Goal: Task Accomplishment & Management: Use online tool/utility

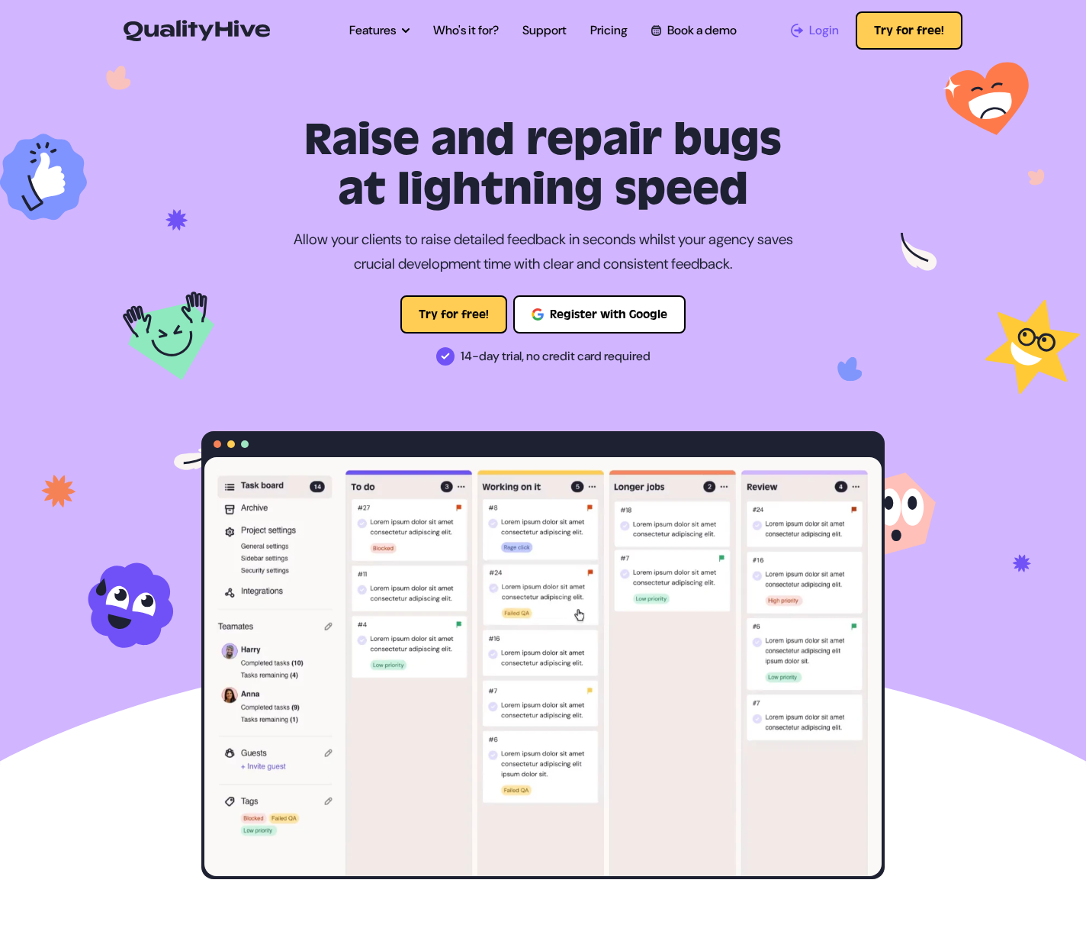
click at [826, 34] on span "Login" at bounding box center [824, 30] width 30 height 18
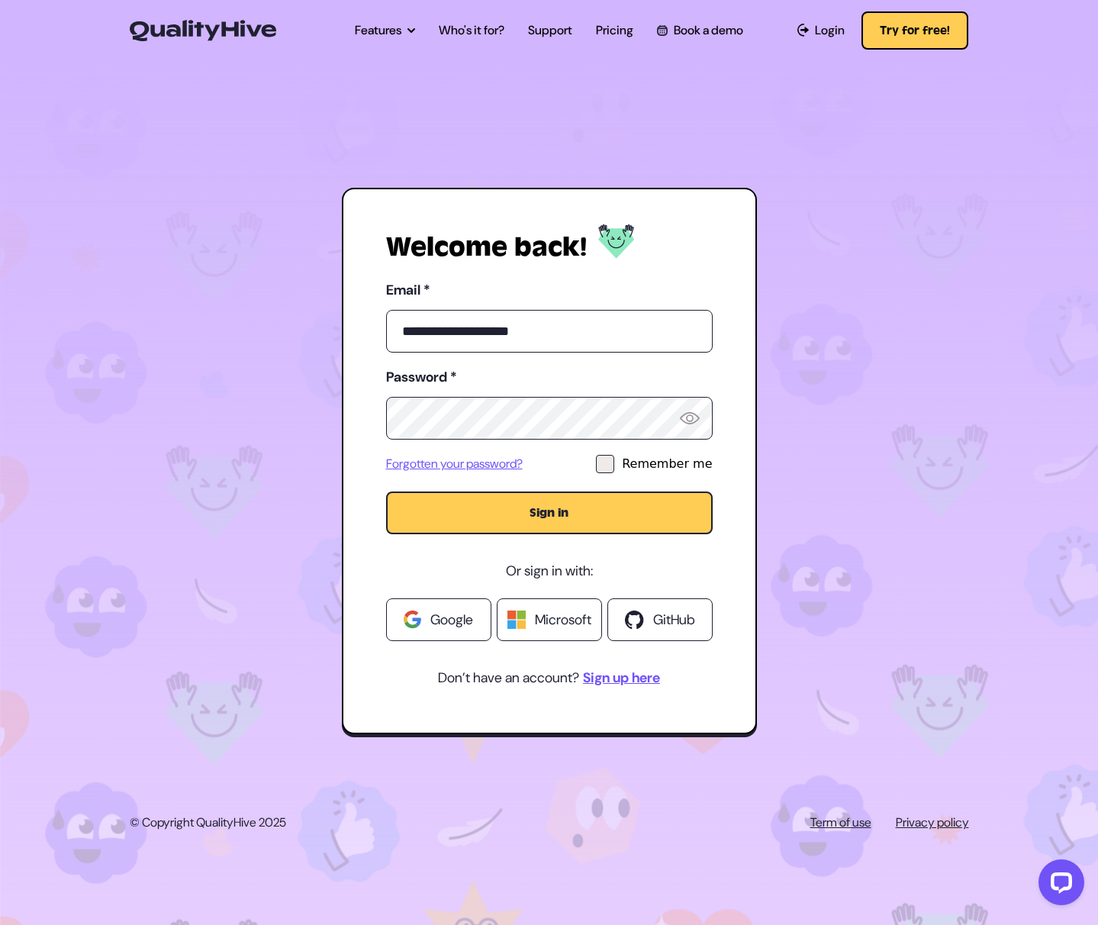
click at [555, 525] on button "Sign in" at bounding box center [549, 512] width 327 height 43
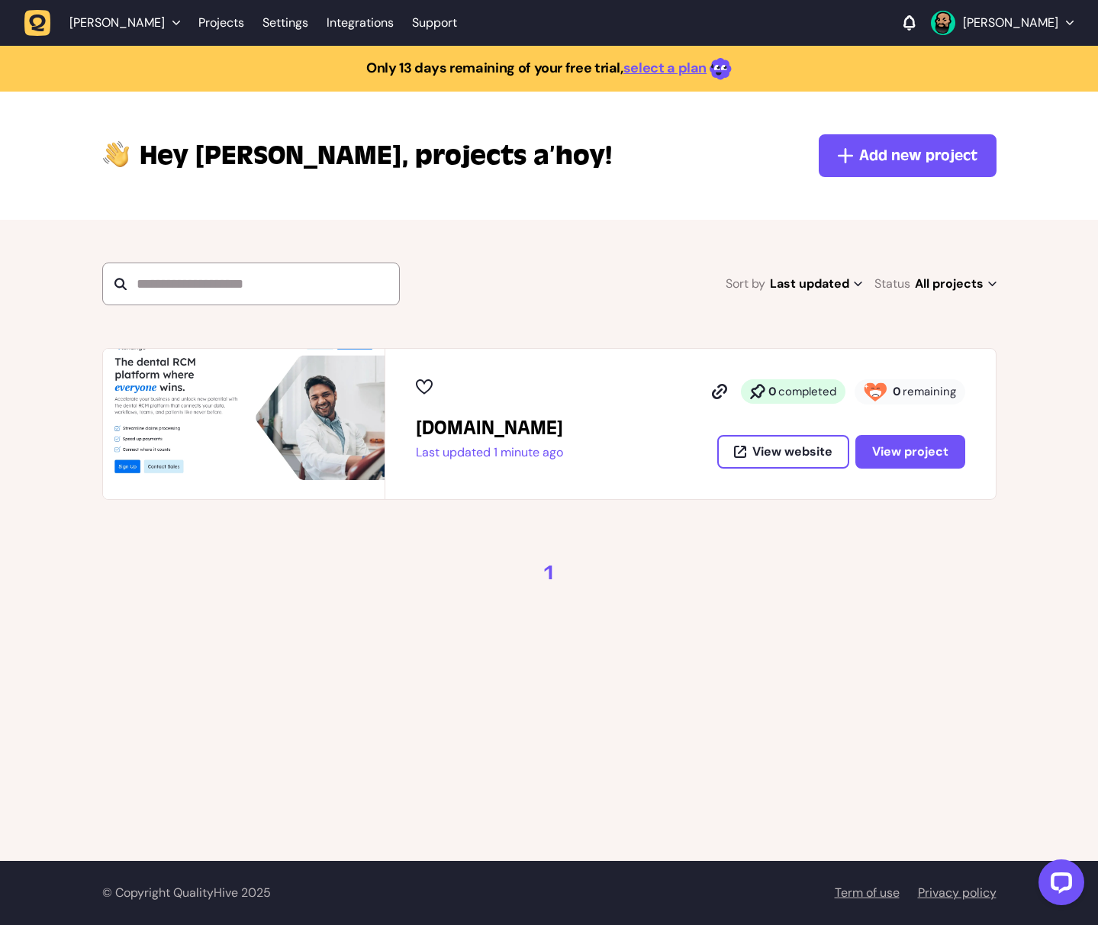
click at [150, 407] on img at bounding box center [244, 424] width 282 height 150
click at [892, 449] on span "View project" at bounding box center [910, 451] width 76 height 16
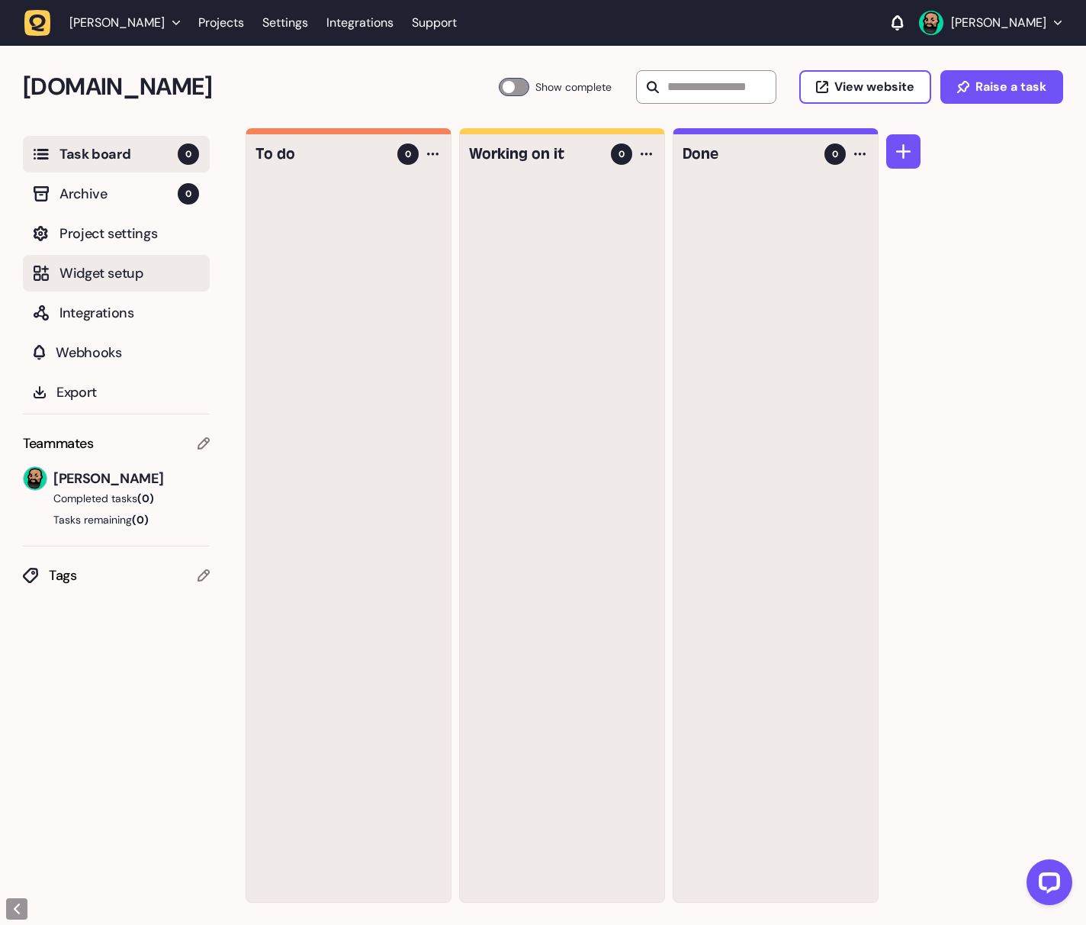
click at [114, 274] on span "Widget setup" at bounding box center [130, 272] width 140 height 21
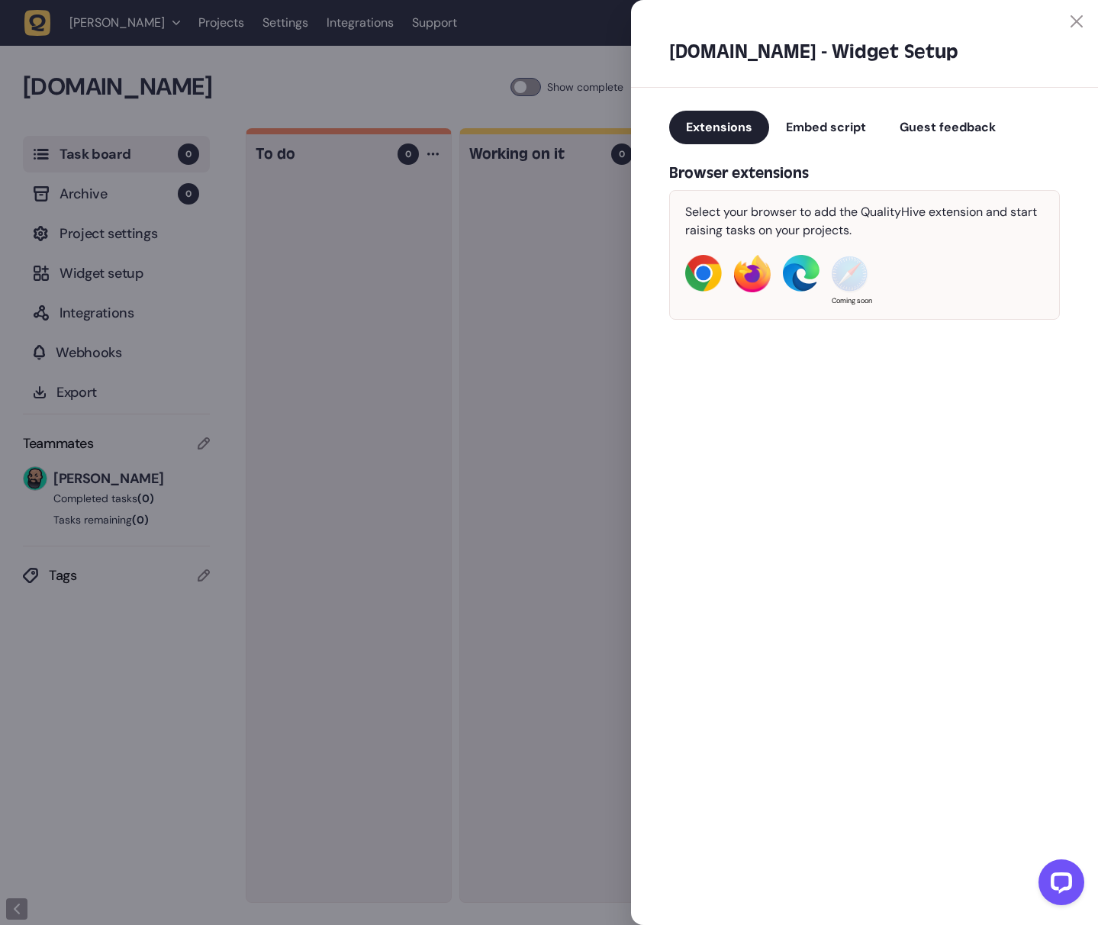
click at [757, 272] on img at bounding box center [752, 273] width 37 height 37
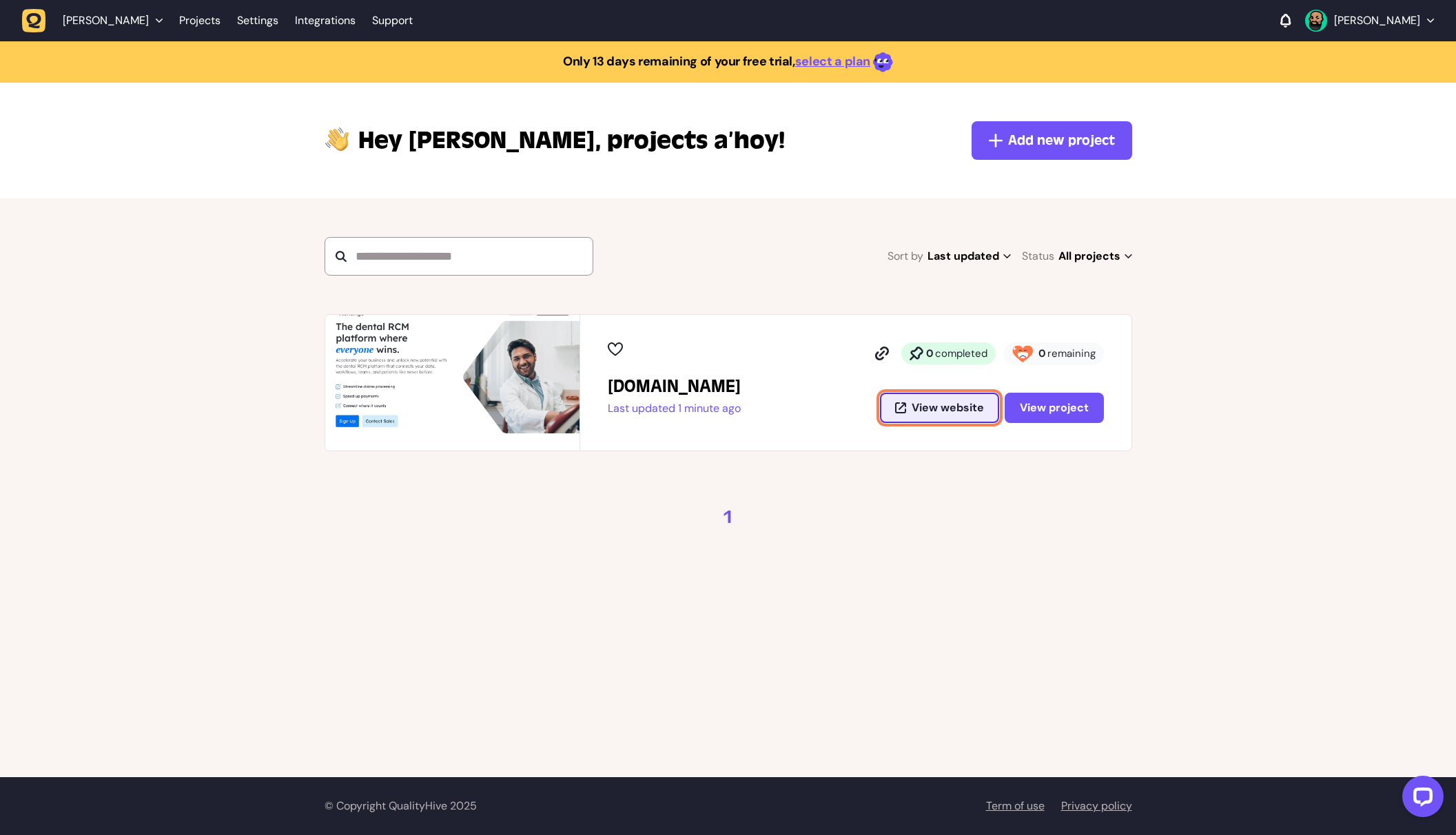
click at [914, 396] on button "View website" at bounding box center [939, 408] width 119 height 31
click at [359, 377] on img at bounding box center [453, 383] width 255 height 135
click at [1057, 408] on span "View project" at bounding box center [1054, 407] width 69 height 14
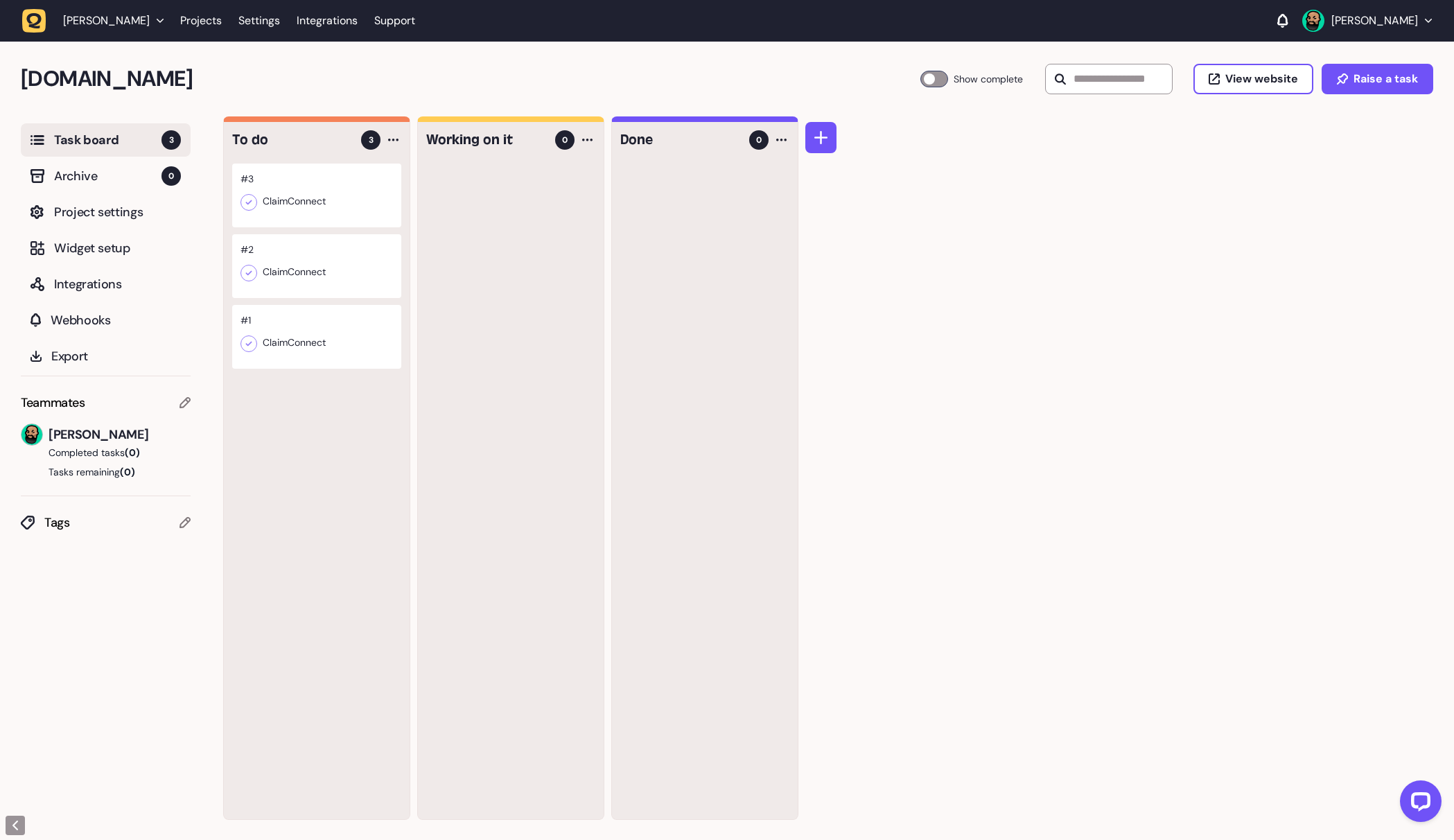
click at [302, 197] on div at bounding box center [317, 195] width 169 height 64
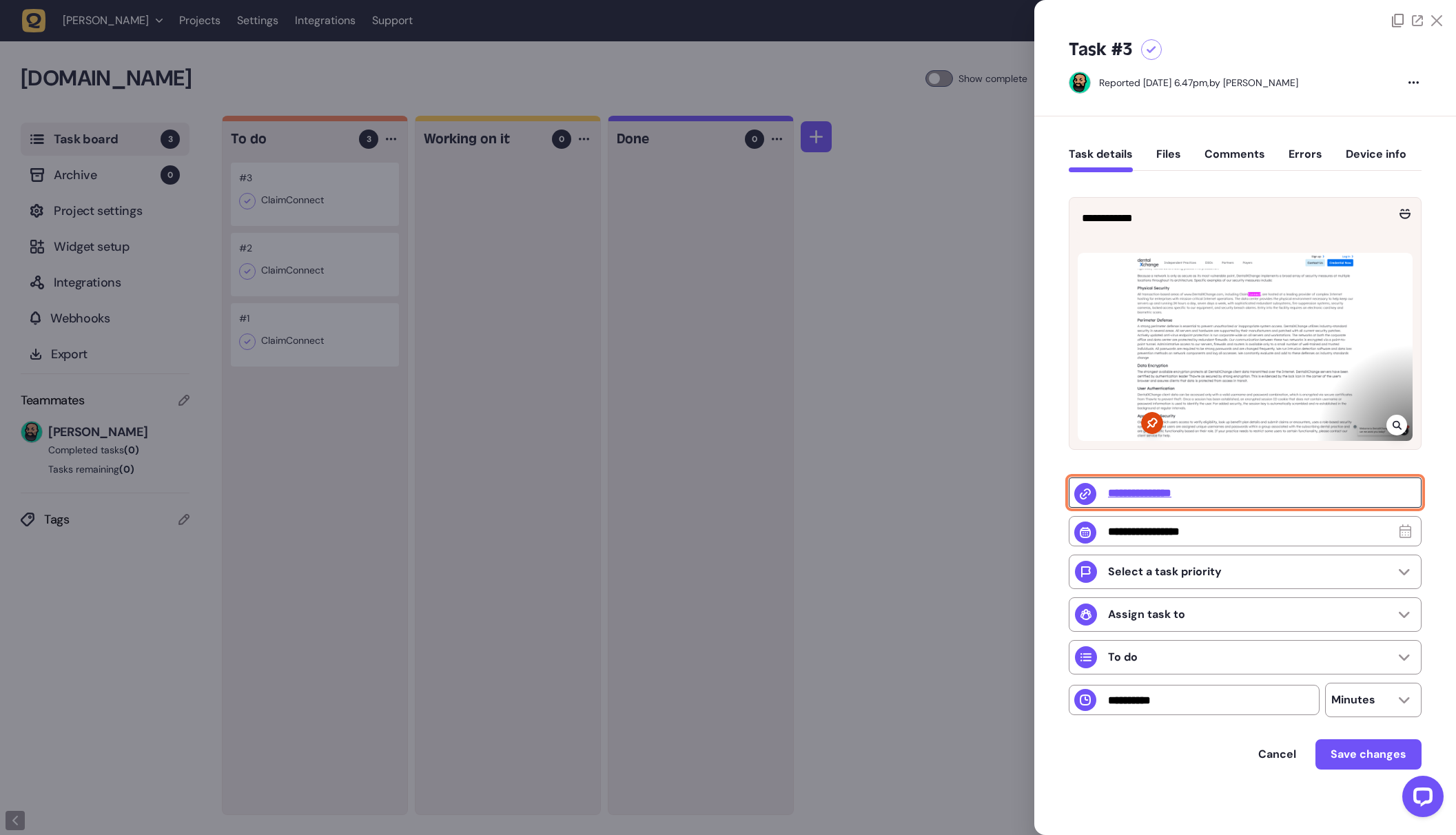
click at [1167, 489] on input "**********" at bounding box center [1245, 493] width 353 height 31
click at [1184, 609] on p "Assign task to" at bounding box center [1146, 614] width 77 height 14
click at [1184, 743] on div "Cancel Save changes" at bounding box center [1245, 755] width 353 height 31
